Goal: Find specific page/section: Find specific page/section

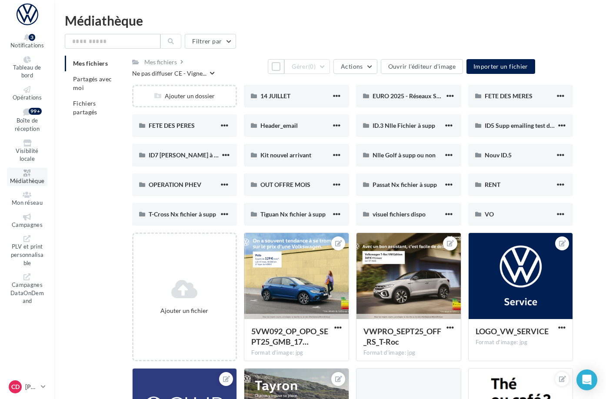
click at [44, 168] on link "Médiathèque" at bounding box center [27, 177] width 40 height 19
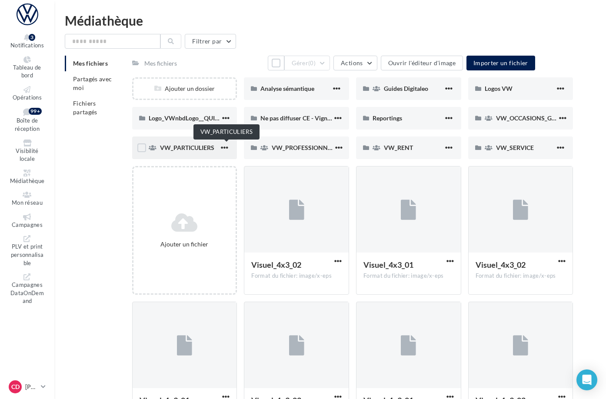
click at [214, 150] on span "VW_PARTICULIERS" at bounding box center [187, 147] width 54 height 7
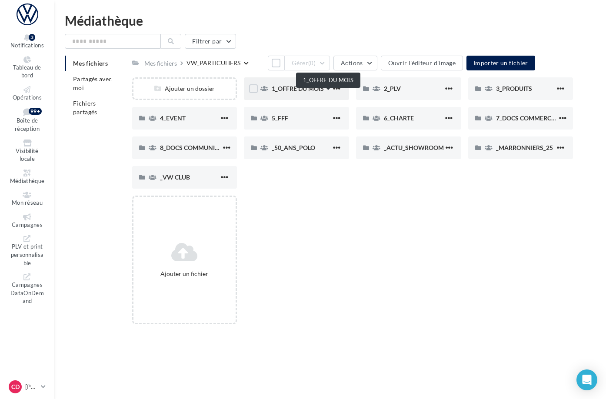
click at [324, 92] on span "1_OFFRE DU MOIS" at bounding box center [298, 88] width 52 height 7
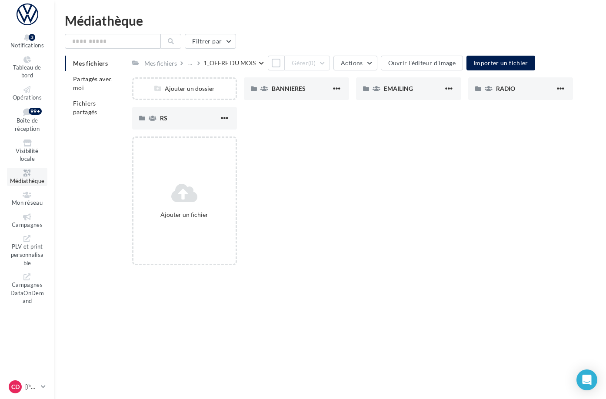
click at [45, 177] on span "Médiathèque" at bounding box center [27, 180] width 35 height 7
click at [177, 62] on div "Mes fichiers" at bounding box center [160, 63] width 33 height 9
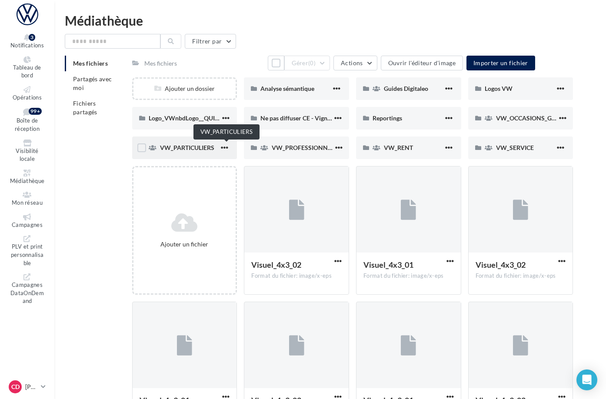
click at [214, 147] on span "VW_PARTICULIERS" at bounding box center [187, 147] width 54 height 7
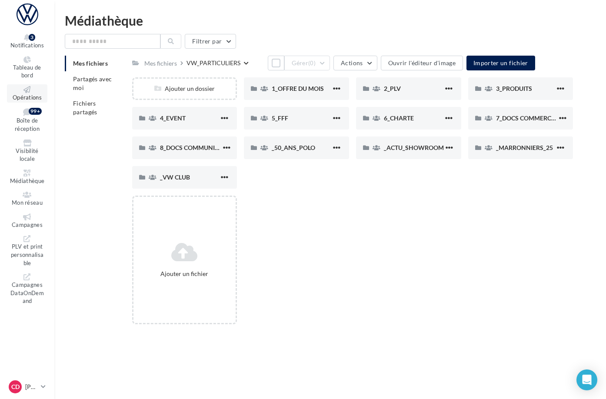
click at [42, 94] on span "Opérations" at bounding box center [27, 97] width 29 height 7
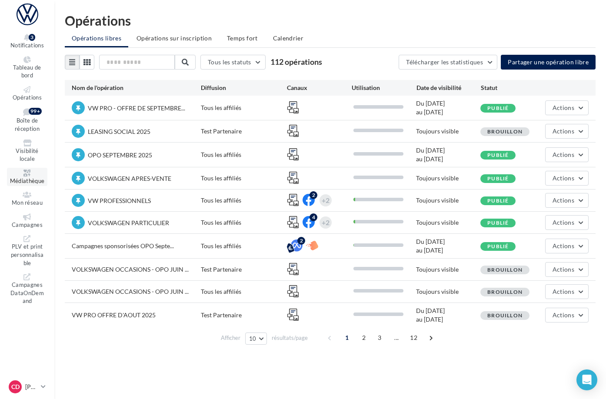
click at [45, 177] on span "Médiathèque" at bounding box center [27, 180] width 35 height 7
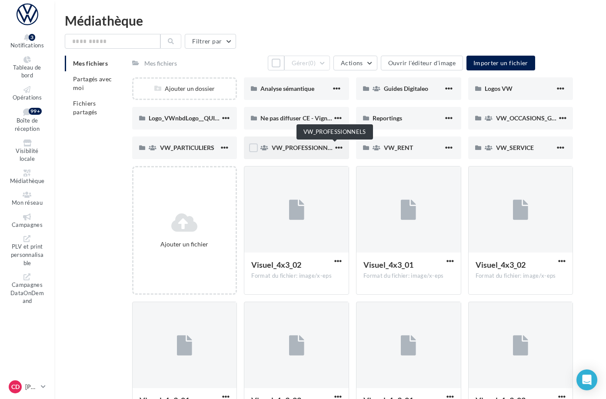
click at [311, 147] on span "VW_PROFESSIONNELS" at bounding box center [305, 147] width 66 height 7
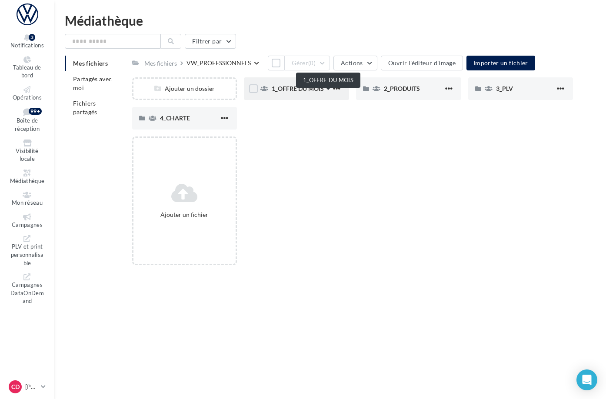
click at [324, 92] on span "1_OFFRE DU MOIS" at bounding box center [298, 88] width 52 height 7
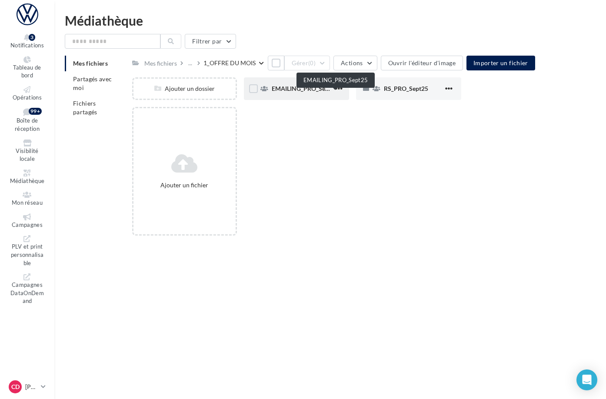
click at [323, 92] on span "EMAILING_PRO_Sept25" at bounding box center [305, 88] width 66 height 7
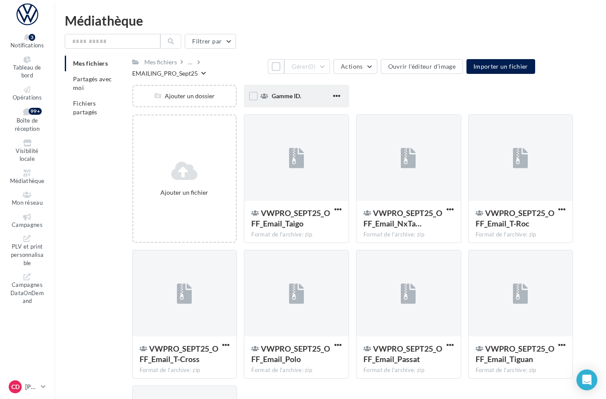
click at [301, 97] on span "Gamme ID." at bounding box center [287, 95] width 30 height 7
